Goal: Task Accomplishment & Management: Use online tool/utility

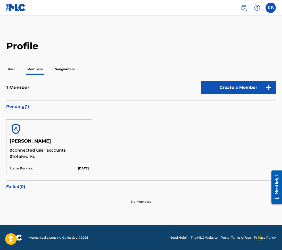
click at [41, 160] on div "[PERSON_NAME] 0 connected user accounts 0 total works Status: Pending [DATE]" at bounding box center [49, 146] width 86 height 55
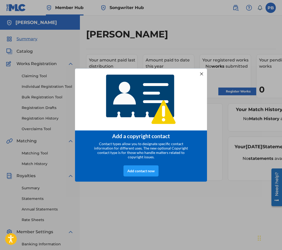
click at [201, 71] on div at bounding box center [201, 73] width 7 height 7
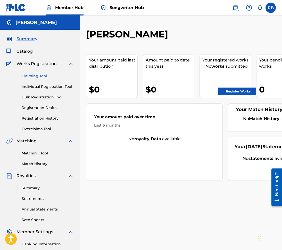
click at [33, 74] on link "Claiming Tool" at bounding box center [48, 75] width 52 height 5
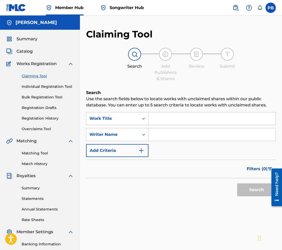
click at [166, 118] on input "Search Form" at bounding box center [211, 118] width 127 height 12
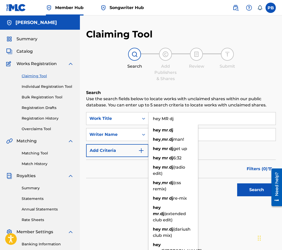
click at [221, 123] on input "hey MR dj" at bounding box center [211, 118] width 127 height 12
type input "hey MR dj"
click at [214, 132] on input "Search Form" at bounding box center [211, 134] width 127 height 12
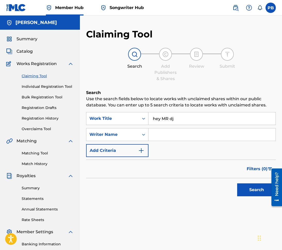
click at [165, 136] on input "Search Form" at bounding box center [211, 134] width 127 height 12
type input "frankie"
click at [261, 189] on button "Search" at bounding box center [256, 189] width 39 height 13
click at [183, 130] on input "frankie" at bounding box center [211, 134] width 127 height 12
drag, startPoint x: 186, startPoint y: 138, endPoint x: 140, endPoint y: 132, distance: 46.4
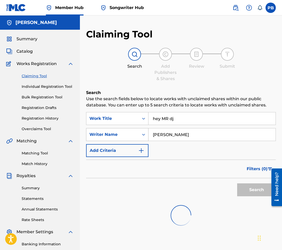
click at [140, 132] on div "SearchWithCriteriac9c08ae6-d3bd-4de5-b9c7-bc0a7fa8f8a6 Writer Name frankie" at bounding box center [181, 134] width 190 height 13
type input "fingazmusic"
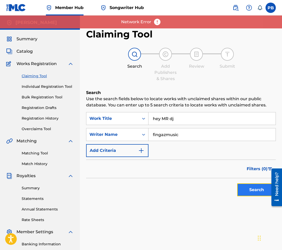
click at [248, 193] on button "Search" at bounding box center [256, 189] width 39 height 13
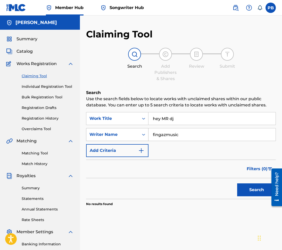
drag, startPoint x: 186, startPoint y: 135, endPoint x: 148, endPoint y: 133, distance: 38.5
click at [148, 133] on div "SearchWithCriteriac9c08ae6-d3bd-4de5-b9c7-bc0a7fa8f8a6 Writer Name fingazmusic" at bounding box center [181, 134] width 190 height 13
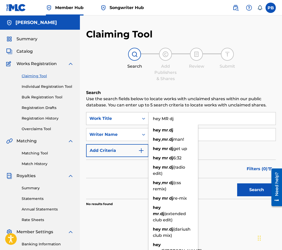
drag, startPoint x: 169, startPoint y: 119, endPoint x: 135, endPoint y: 117, distance: 33.9
click at [135, 117] on div "SearchWithCriteria5cd78674-85db-465c-8eff-5757d69d80e7 Work Title hey MR dj hey…" at bounding box center [181, 118] width 190 height 13
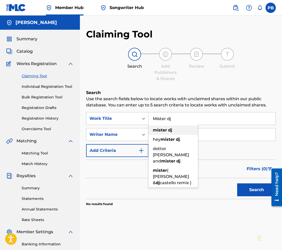
click at [165, 130] on strong "mister" at bounding box center [160, 129] width 14 height 5
type input "mister dj"
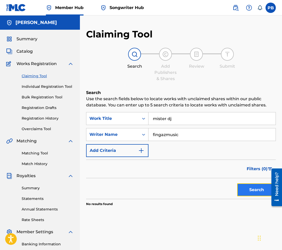
click at [246, 190] on button "Search" at bounding box center [256, 189] width 39 height 13
drag, startPoint x: 182, startPoint y: 134, endPoint x: 129, endPoint y: 128, distance: 53.1
click at [129, 128] on div "SearchWithCriteriac9c08ae6-d3bd-4de5-b9c7-bc0a7fa8f8a6 Writer Name fingazmusic" at bounding box center [181, 134] width 190 height 13
type input "penzilla"
click at [256, 184] on button "Search" at bounding box center [256, 189] width 39 height 13
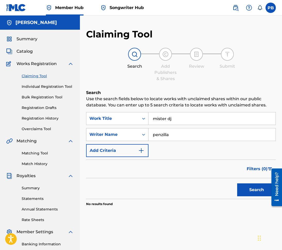
drag, startPoint x: 157, startPoint y: 132, endPoint x: 147, endPoint y: 132, distance: 10.6
click at [147, 132] on div "SearchWithCriteriac9c08ae6-d3bd-4de5-b9c7-bc0a7fa8f8a6 Writer Name penzilla" at bounding box center [181, 134] width 190 height 13
click at [246, 187] on button "Search" at bounding box center [256, 189] width 39 height 13
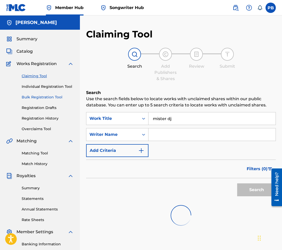
click at [40, 97] on link "Bulk Registration Tool" at bounding box center [48, 96] width 52 height 5
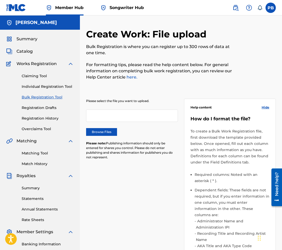
scroll to position [1, 0]
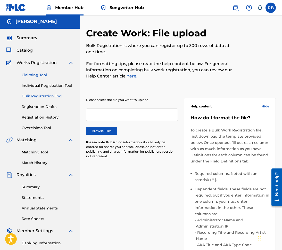
click at [36, 77] on link "Claiming Tool" at bounding box center [48, 74] width 52 height 5
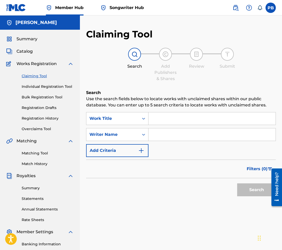
click at [130, 53] on div at bounding box center [134, 54] width 13 height 13
click at [143, 118] on icon "Search Form" at bounding box center [143, 118] width 5 height 5
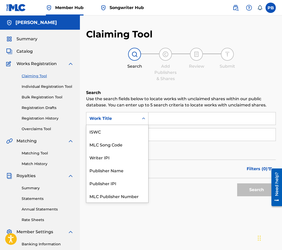
scroll to position [13, 0]
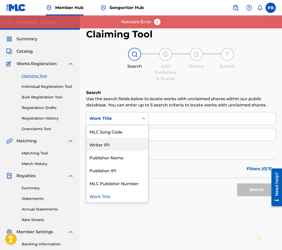
click at [128, 146] on div "Writer IPI" at bounding box center [117, 144] width 62 height 13
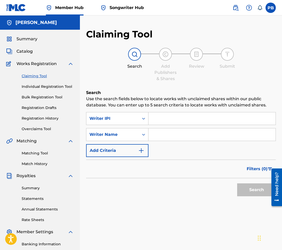
click at [171, 117] on input "Search Form" at bounding box center [211, 118] width 127 height 12
paste input "402260905"
type input "402260905"
click at [167, 135] on input "Search Form" at bounding box center [211, 134] width 127 height 12
click at [166, 137] on input "Search Form" at bounding box center [211, 134] width 127 height 12
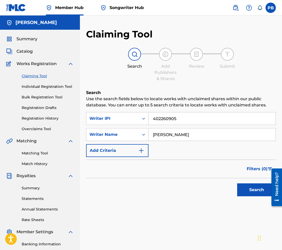
type input "damond collier"
click at [237, 183] on button "Search" at bounding box center [256, 189] width 39 height 13
drag, startPoint x: 186, startPoint y: 135, endPoint x: 123, endPoint y: 134, distance: 62.9
click at [123, 134] on div "SearchWithCriteriac9c08ae6-d3bd-4de5-b9c7-bc0a7fa8f8a6 Writer Name damond colli…" at bounding box center [181, 134] width 190 height 13
type input "philliphe brown"
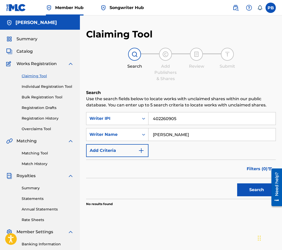
click at [237, 183] on button "Search" at bounding box center [256, 189] width 39 height 13
click at [252, 191] on button "Search" at bounding box center [256, 189] width 39 height 13
click at [43, 157] on div "Matching Tool Match History" at bounding box center [40, 155] width 68 height 22
click at [43, 154] on link "Matching Tool" at bounding box center [48, 152] width 52 height 5
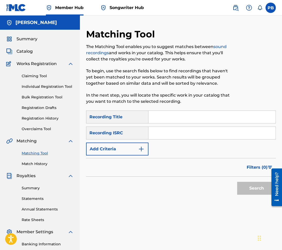
click at [175, 117] on input "Search Form" at bounding box center [211, 117] width 127 height 12
type input "blessings"
click at [173, 135] on input "Search Form" at bounding box center [211, 133] width 127 height 12
paste input "T3082895710"
click at [253, 192] on button "Search" at bounding box center [256, 187] width 39 height 13
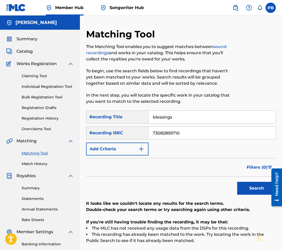
drag, startPoint x: 181, startPoint y: 132, endPoint x: 129, endPoint y: 132, distance: 51.6
click at [132, 130] on div "SearchWithCriteria5b94e135-e1e5-43f0-b54d-5232d29d332b Recording ISRC T30828957…" at bounding box center [181, 132] width 190 height 13
paste input "QZQAY2497534"
type input "QZQAY2497534"
drag, startPoint x: 172, startPoint y: 117, endPoint x: 123, endPoint y: 113, distance: 48.4
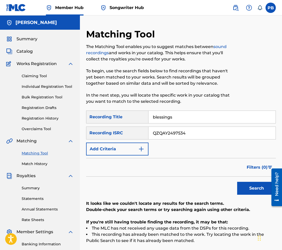
click at [124, 114] on div "SearchWithCriteriaee94e418-b2c8-4ca4-a620-a7fd1db6a951 Recording Title blessings" at bounding box center [181, 116] width 190 height 13
type input "Play me a sing"
click at [237, 181] on button "Search" at bounding box center [256, 187] width 39 height 13
click at [245, 190] on button "Search" at bounding box center [256, 187] width 39 height 13
click at [136, 149] on button "Add Criteria" at bounding box center [117, 148] width 62 height 13
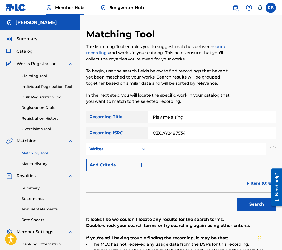
click at [142, 149] on icon "Search Form" at bounding box center [143, 148] width 5 height 5
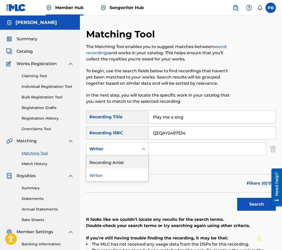
click at [129, 163] on div "Recording Artist" at bounding box center [117, 161] width 62 height 13
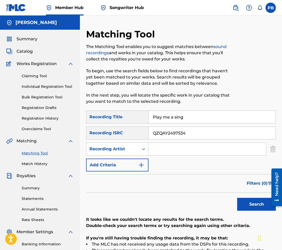
click at [185, 146] on input "Search Form" at bounding box center [207, 149] width 118 height 12
type input "penzilla"
click at [237, 197] on button "Search" at bounding box center [256, 203] width 39 height 13
click at [24, 40] on span "Summary" at bounding box center [26, 39] width 21 height 6
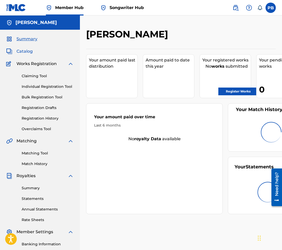
click at [26, 49] on span "Catalog" at bounding box center [24, 51] width 16 height 6
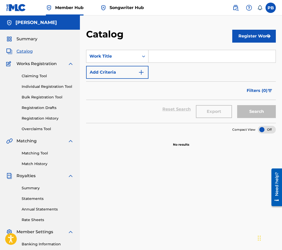
click at [23, 53] on span "Catalog" at bounding box center [24, 51] width 16 height 6
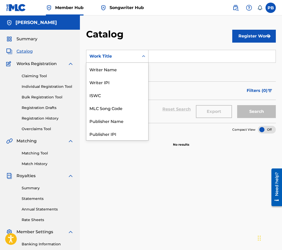
click at [141, 57] on icon "Search Form" at bounding box center [143, 56] width 5 height 5
click at [153, 159] on div "SearchWithCriteria15461794-3f04-4df3-81ed-8d43c8c13305 Work Title selected, 12 …" at bounding box center [181, 177] width 190 height 267
click at [143, 55] on icon "Search Form" at bounding box center [143, 56] width 5 height 5
click at [152, 54] on div "SearchWithCriteria15461794-3f04-4df3-81ed-8d43c8c13305 Work Title selected, 12 …" at bounding box center [181, 56] width 190 height 13
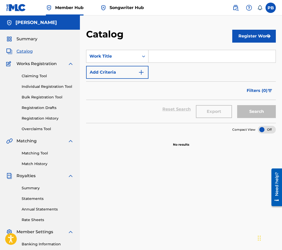
click at [118, 153] on div "SearchWithCriteria15461794-3f04-4df3-81ed-8d43c8c13305 Work Title Add Criteria …" at bounding box center [181, 177] width 190 height 267
click at [254, 37] on button "Register Work" at bounding box center [254, 36] width 44 height 13
click at [243, 68] on link "By File Upload" at bounding box center [254, 65] width 44 height 12
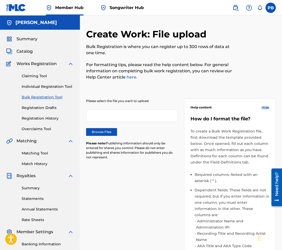
click at [131, 78] on link "here." at bounding box center [132, 76] width 12 height 5
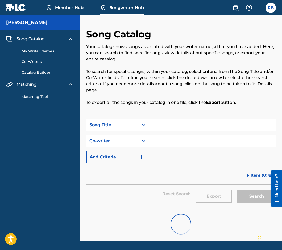
click at [41, 51] on link "My Writer Names" at bounding box center [48, 50] width 52 height 5
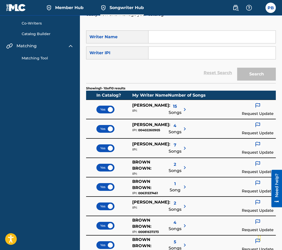
scroll to position [40, 0]
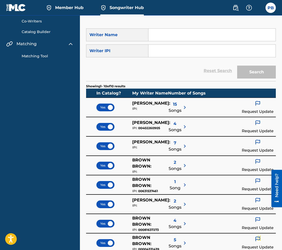
click at [182, 107] on img at bounding box center [185, 107] width 6 height 6
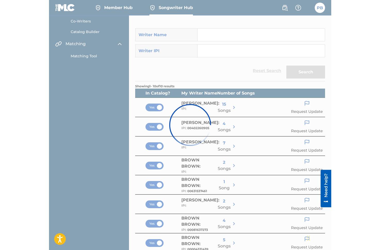
scroll to position [0, 0]
